Goal: Task Accomplishment & Management: Manage account settings

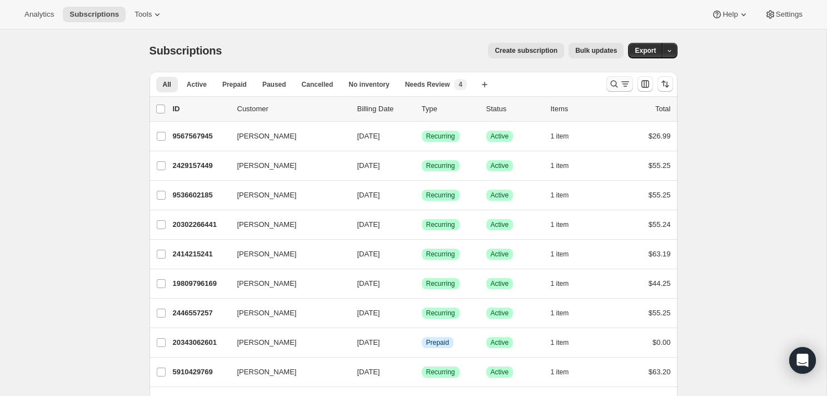
click at [628, 82] on icon "Search and filter results" at bounding box center [625, 83] width 11 height 11
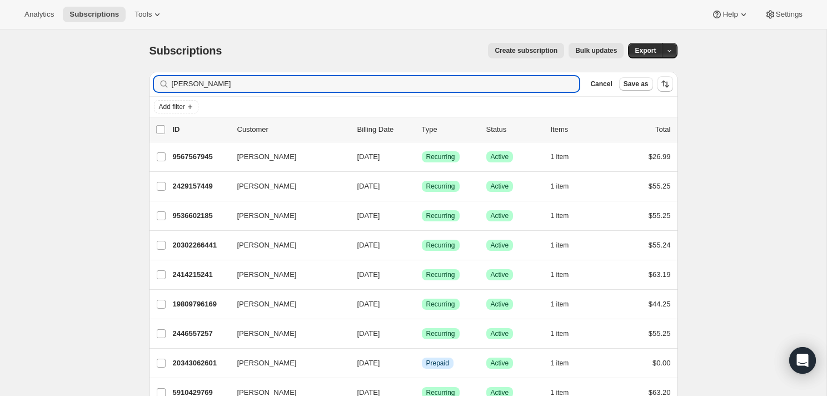
type input "[PERSON_NAME]"
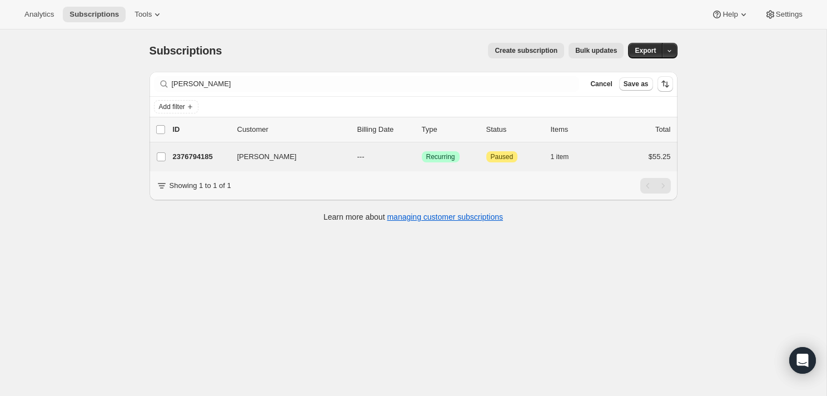
click at [258, 165] on div "[PERSON_NAME] 2376794185 [PERSON_NAME] --- Success Recurring Attention Paused 1…" at bounding box center [414, 156] width 528 height 29
click at [256, 160] on span "[PERSON_NAME]" at bounding box center [266, 156] width 59 height 11
click at [327, 153] on icon "button" at bounding box center [329, 156] width 11 height 11
click at [331, 158] on icon "button" at bounding box center [329, 156] width 11 height 11
click at [196, 155] on p "2376794185" at bounding box center [201, 156] width 56 height 11
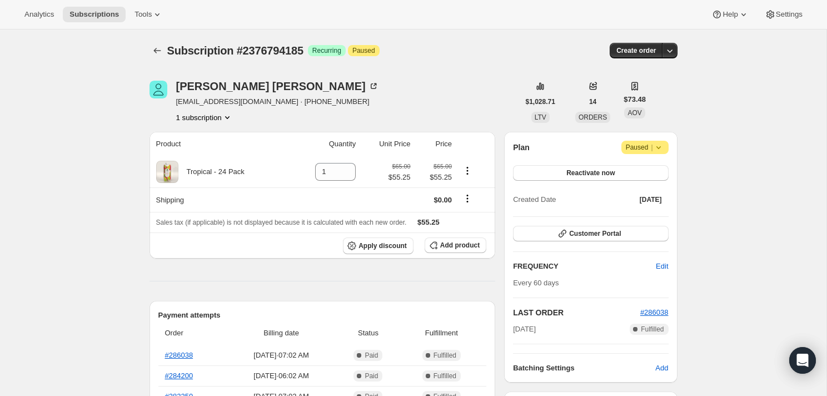
click at [662, 146] on icon at bounding box center [658, 147] width 11 height 11
click at [656, 168] on span "Cancel subscription" at bounding box center [642, 169] width 63 height 8
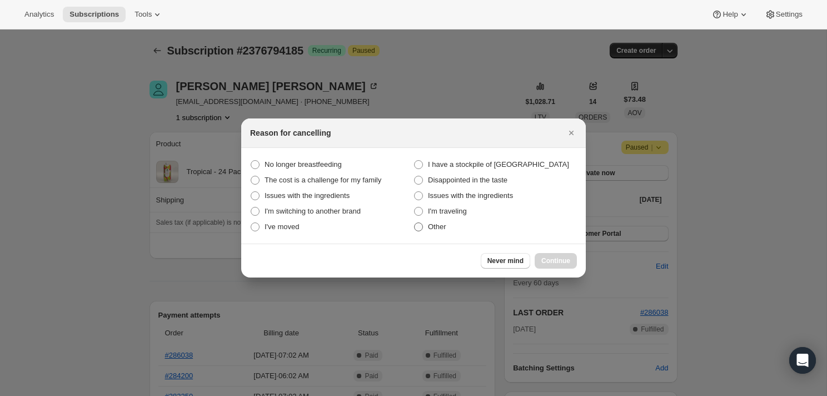
click at [435, 226] on span "Other" at bounding box center [437, 226] width 18 height 8
click at [415, 223] on input "Other" at bounding box center [414, 222] width 1 height 1
radio input "true"
click at [573, 259] on button "Continue" at bounding box center [556, 261] width 42 height 16
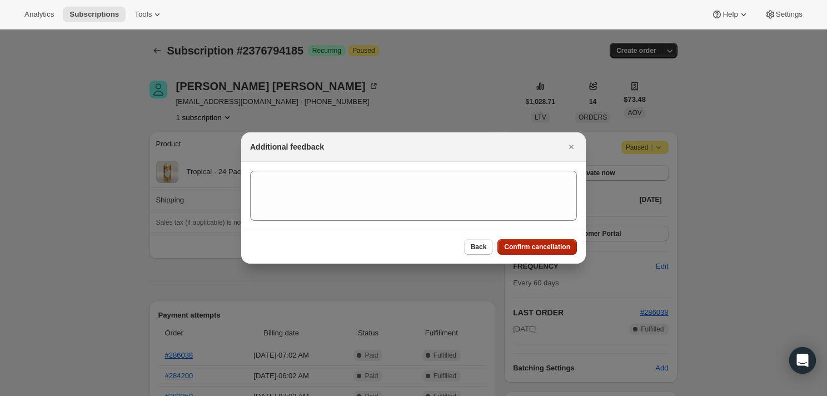
click at [564, 250] on span "Confirm cancellation" at bounding box center [537, 246] width 66 height 9
